Goal: Understand process/instructions: Learn how to perform a task or action

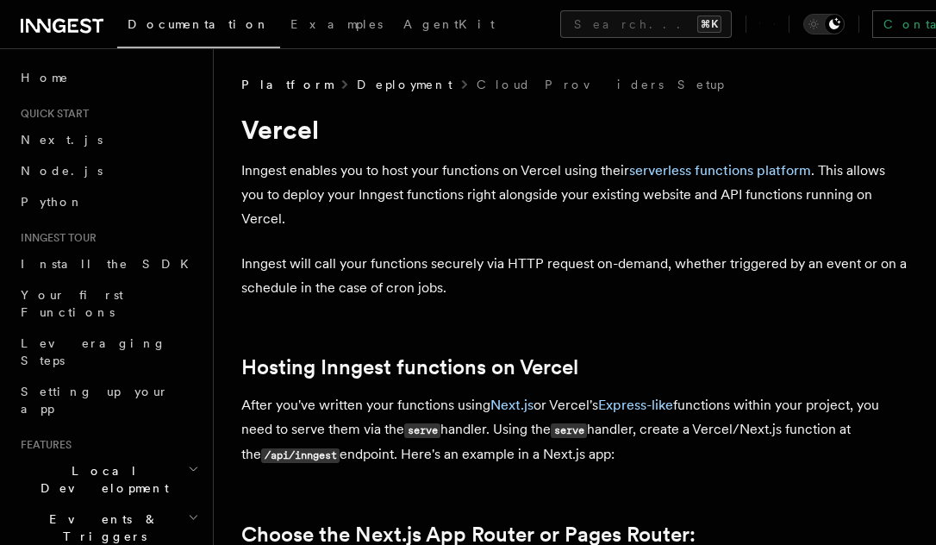
click at [357, 91] on link "Deployment" at bounding box center [405, 84] width 96 height 17
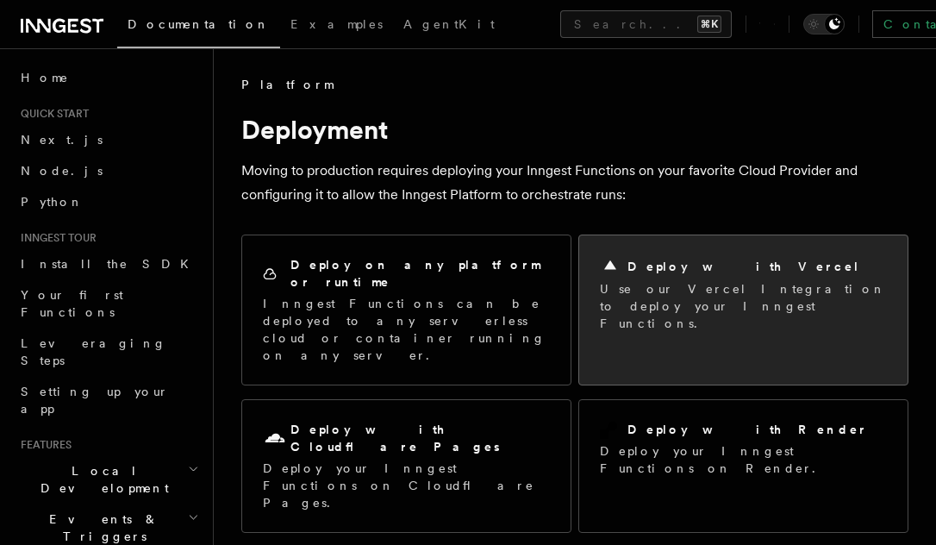
click at [666, 268] on h2 "Deploy with Vercel" at bounding box center [744, 266] width 233 height 17
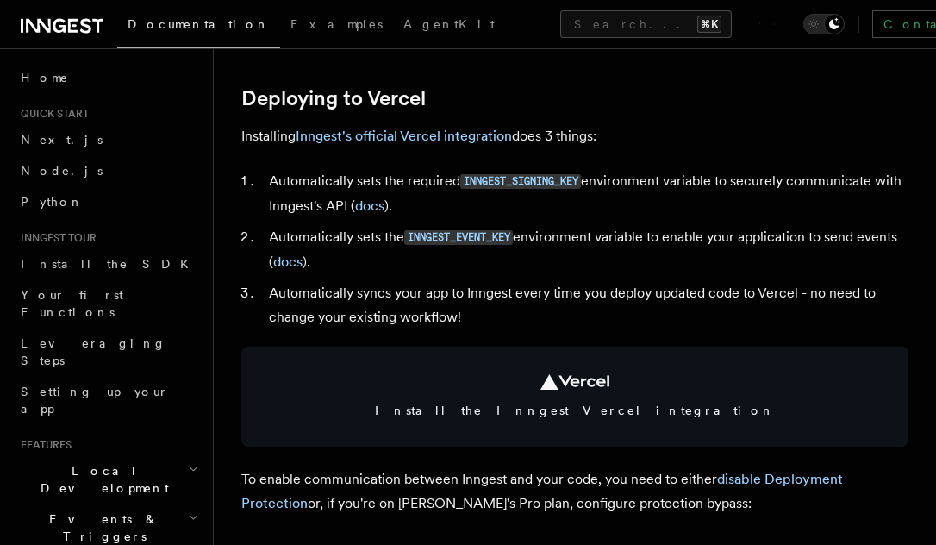
scroll to position [808, 0]
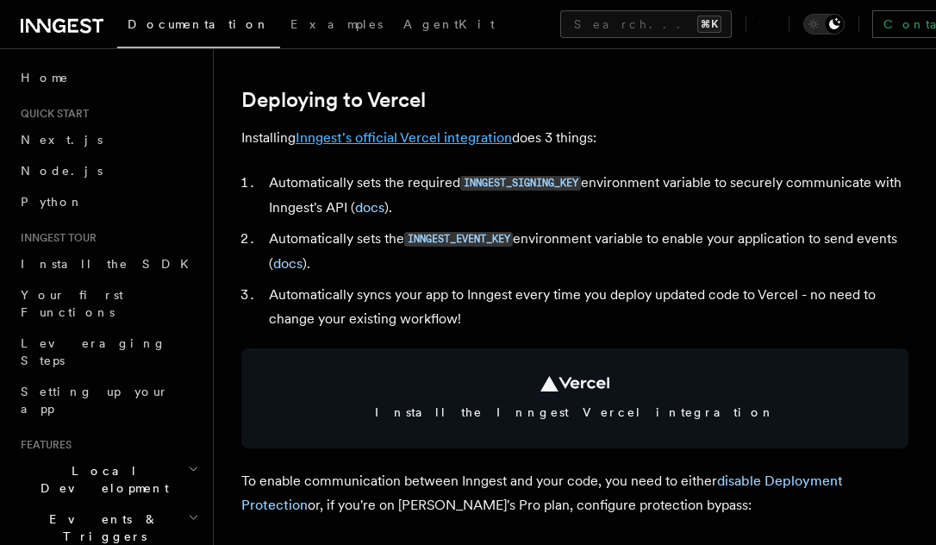
click at [397, 129] on link "Inngest's official Vercel integration" at bounding box center [404, 137] width 216 height 16
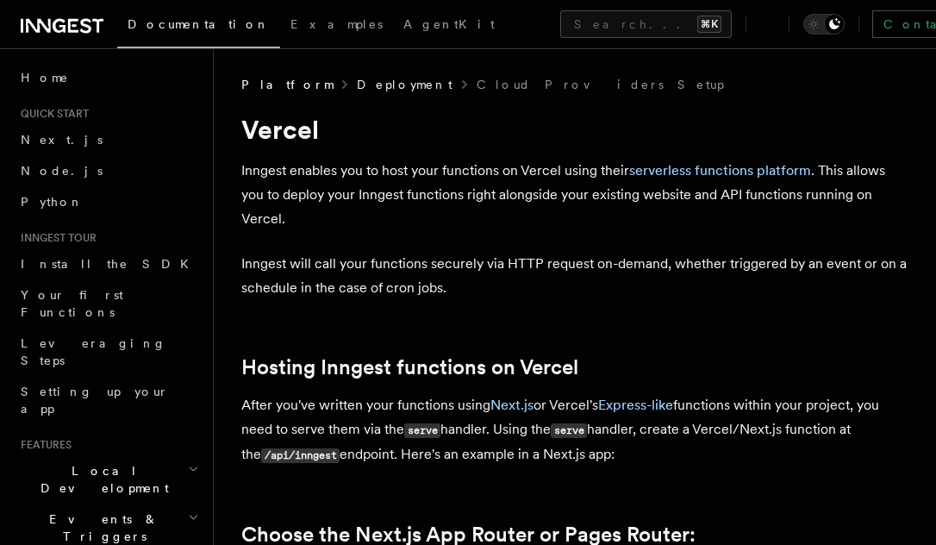
click at [357, 84] on link "Deployment" at bounding box center [405, 84] width 96 height 17
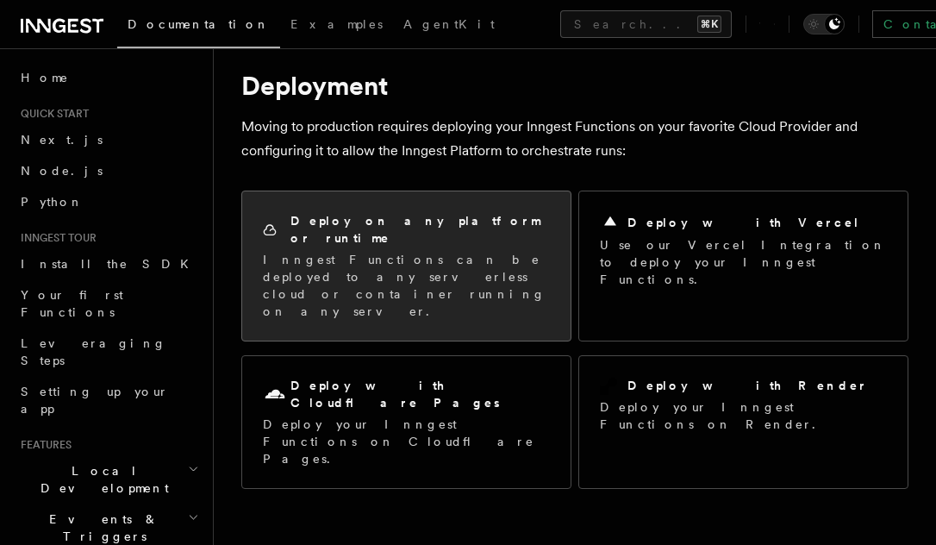
scroll to position [47, 0]
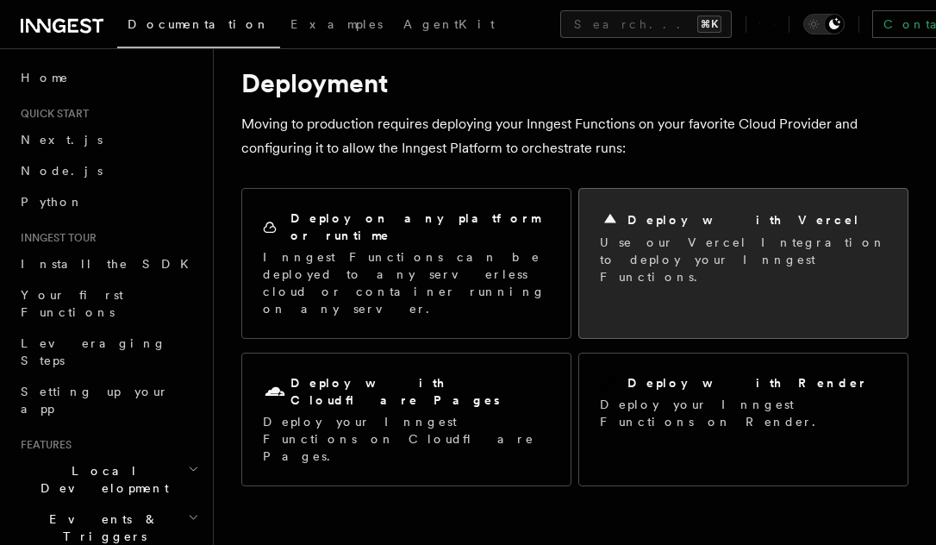
click at [692, 234] on p "Use our Vercel Integration to deploy your Inngest Functions." at bounding box center [743, 260] width 287 height 52
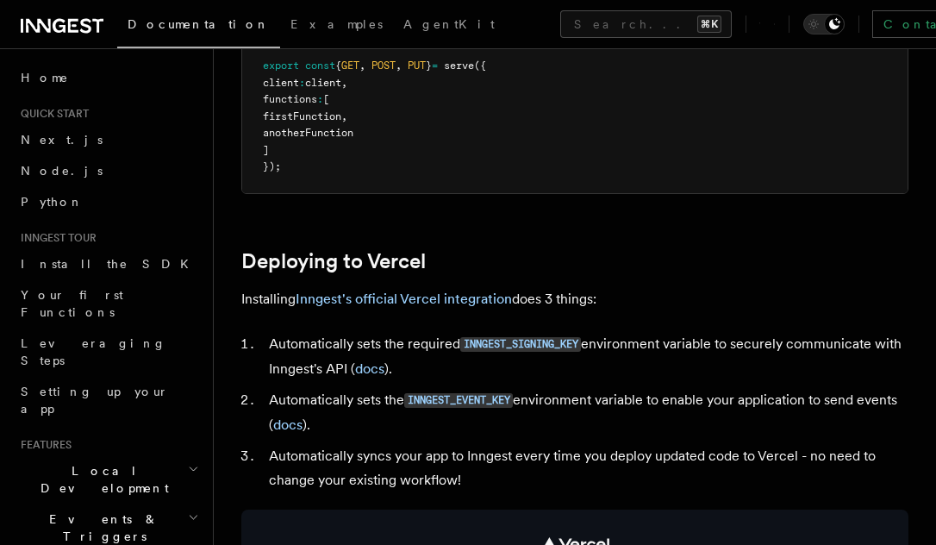
scroll to position [653, 0]
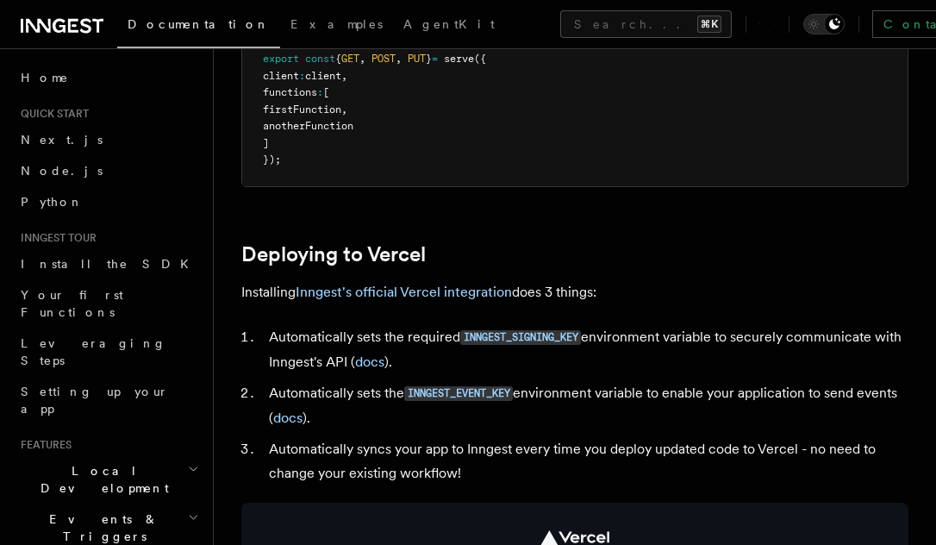
click at [423, 280] on p "Installing Inngest's official Vercel integration does 3 things:" at bounding box center [574, 292] width 667 height 24
click at [409, 284] on link "Inngest's official Vercel integration" at bounding box center [404, 292] width 216 height 16
